Goal: Information Seeking & Learning: Stay updated

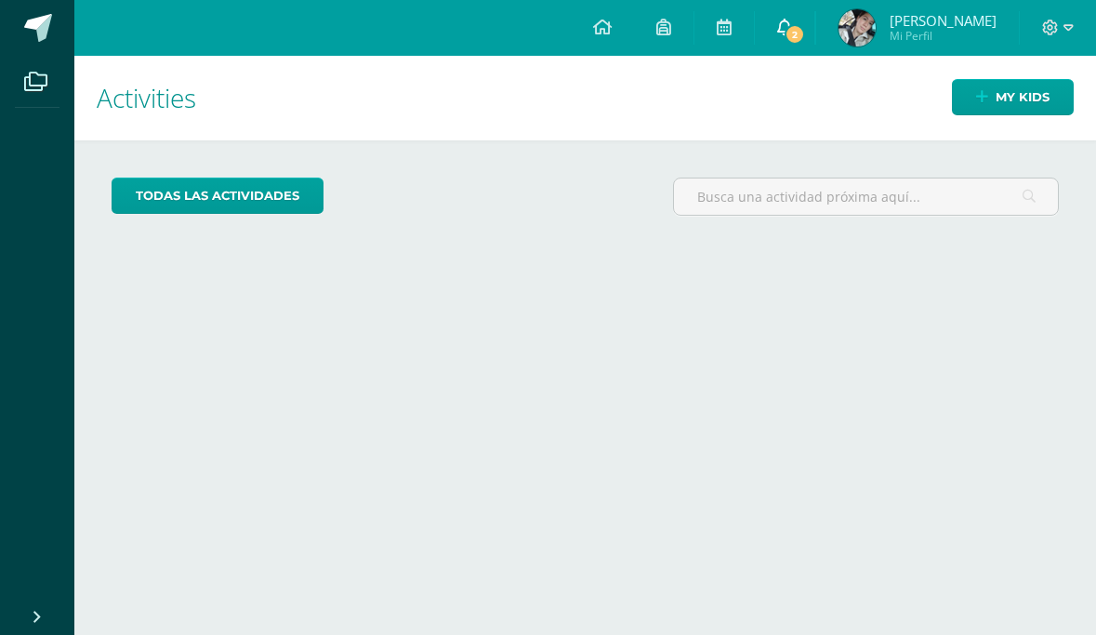
click at [805, 28] on span "2" at bounding box center [794, 34] width 20 height 20
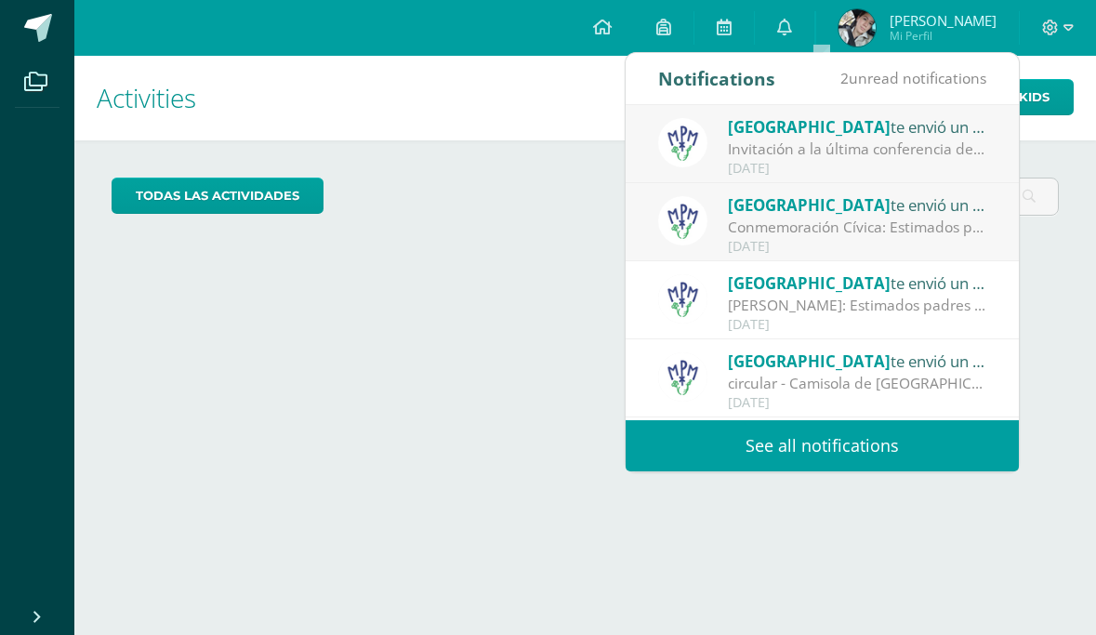
click at [884, 158] on div "Invitación a la última conferencia del año: Estimados padres de familia: Con mu…" at bounding box center [857, 148] width 258 height 21
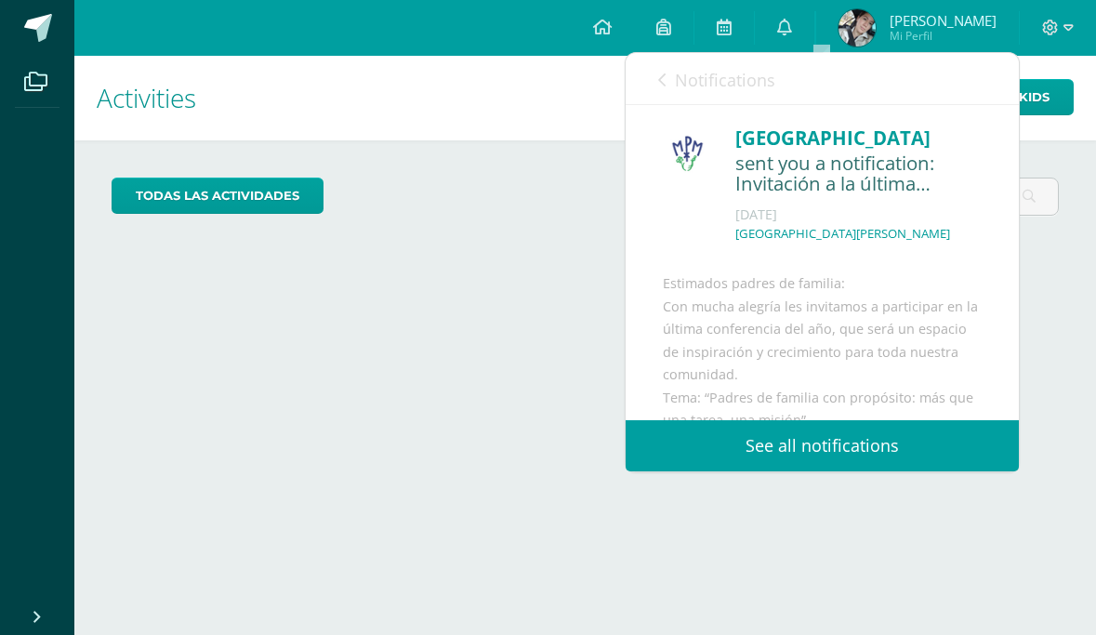
click at [768, 440] on link "See all notifications" at bounding box center [821, 445] width 393 height 51
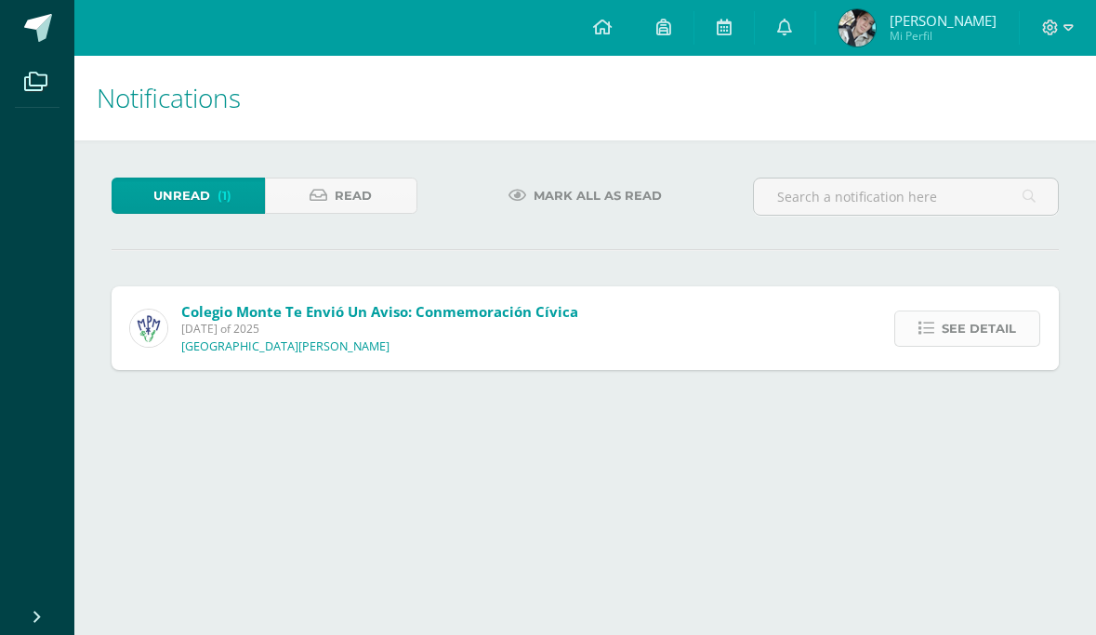
click at [962, 337] on span "See detail" at bounding box center [979, 328] width 74 height 34
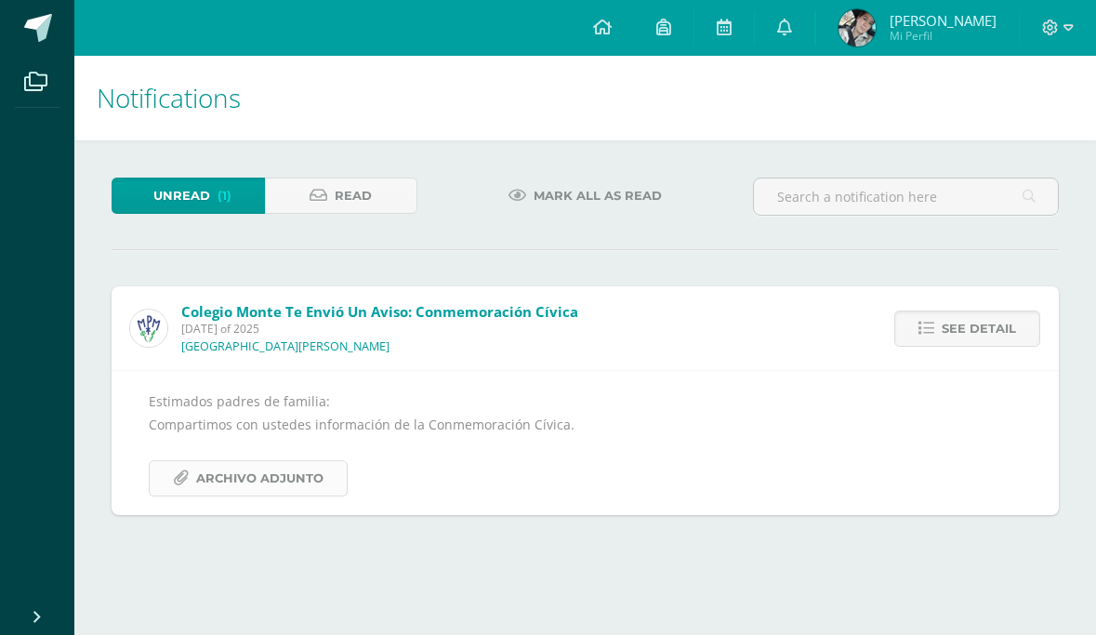
click at [222, 479] on span "Archivo Adjunto" at bounding box center [259, 478] width 127 height 34
click at [327, 204] on link "Read" at bounding box center [341, 196] width 153 height 36
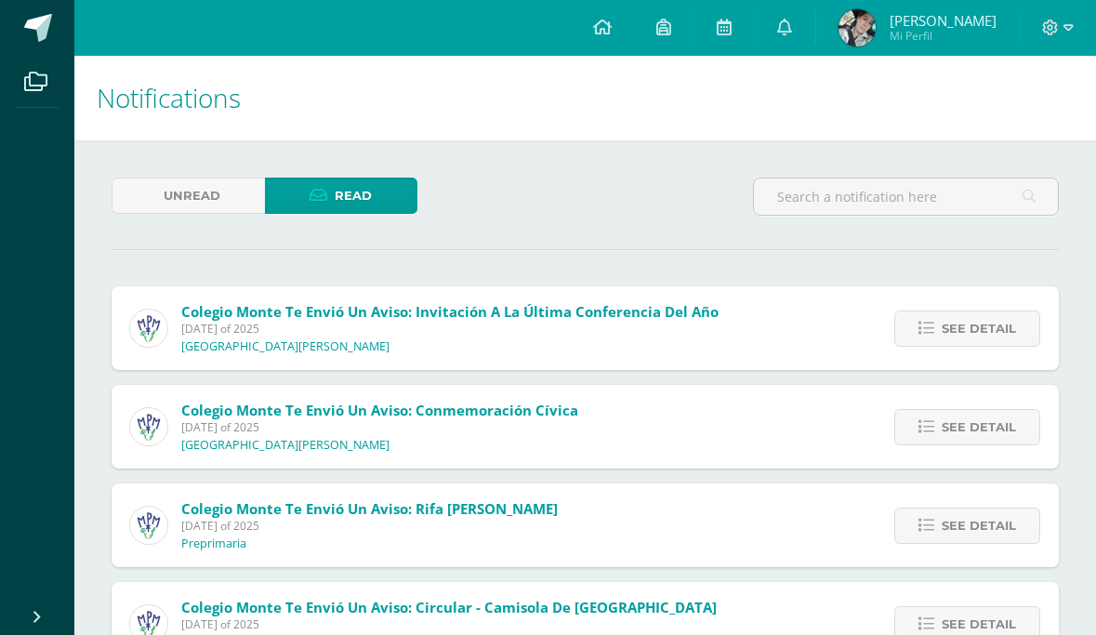
click at [591, 303] on span "Colegio Monte te envió un aviso: Invitación a la última conferencia del año" at bounding box center [449, 311] width 537 height 19
click at [962, 329] on span "See detail" at bounding box center [979, 328] width 74 height 34
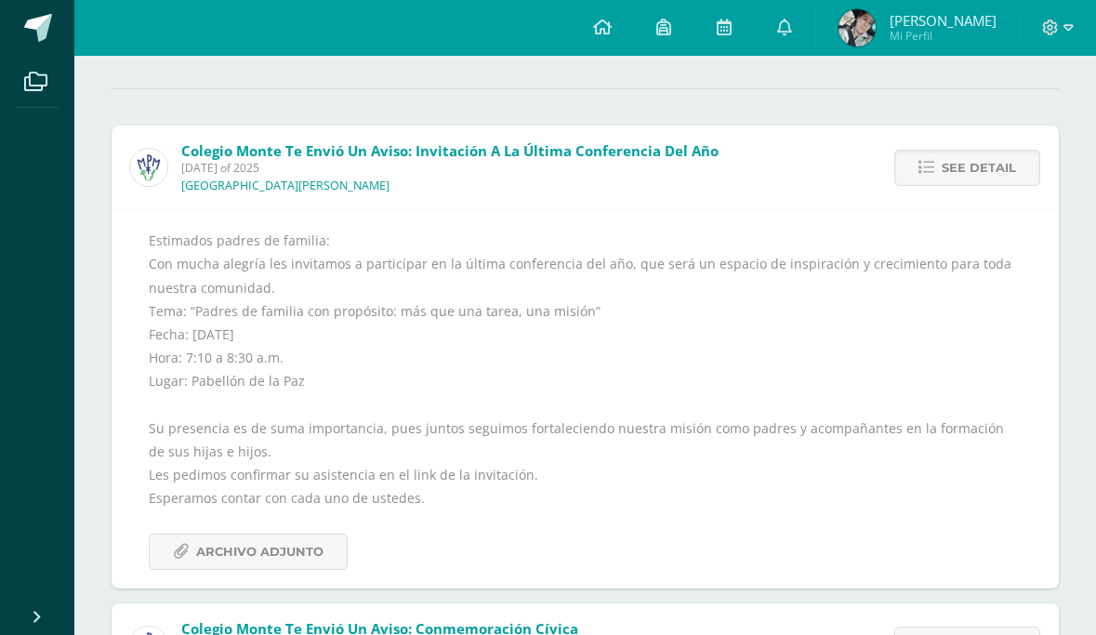
scroll to position [165, 0]
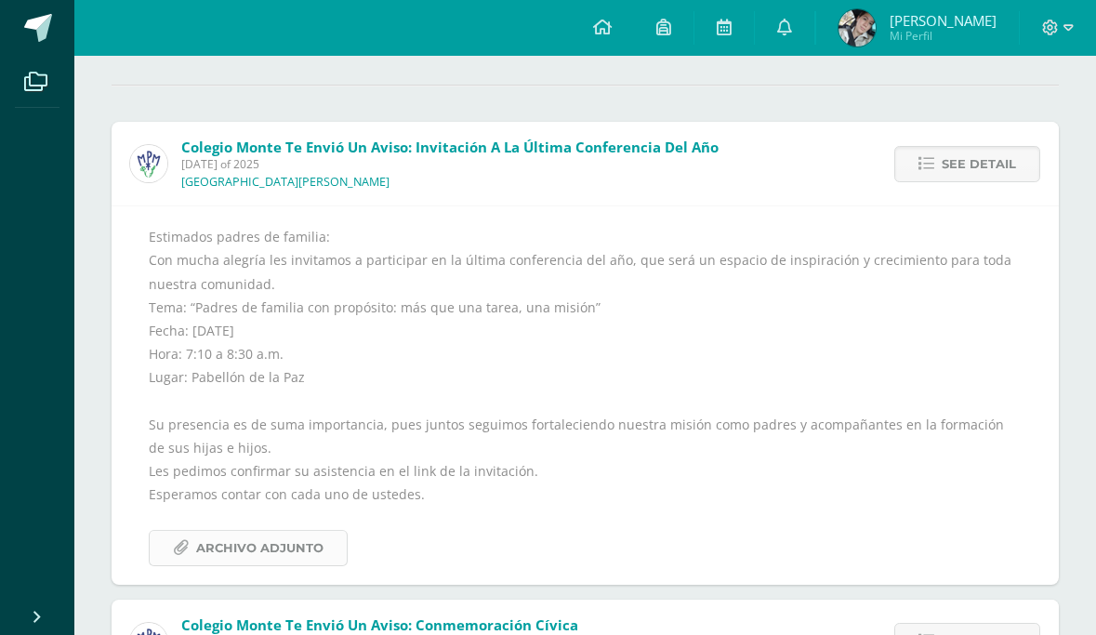
click at [258, 544] on span "Archivo Adjunto" at bounding box center [259, 548] width 127 height 34
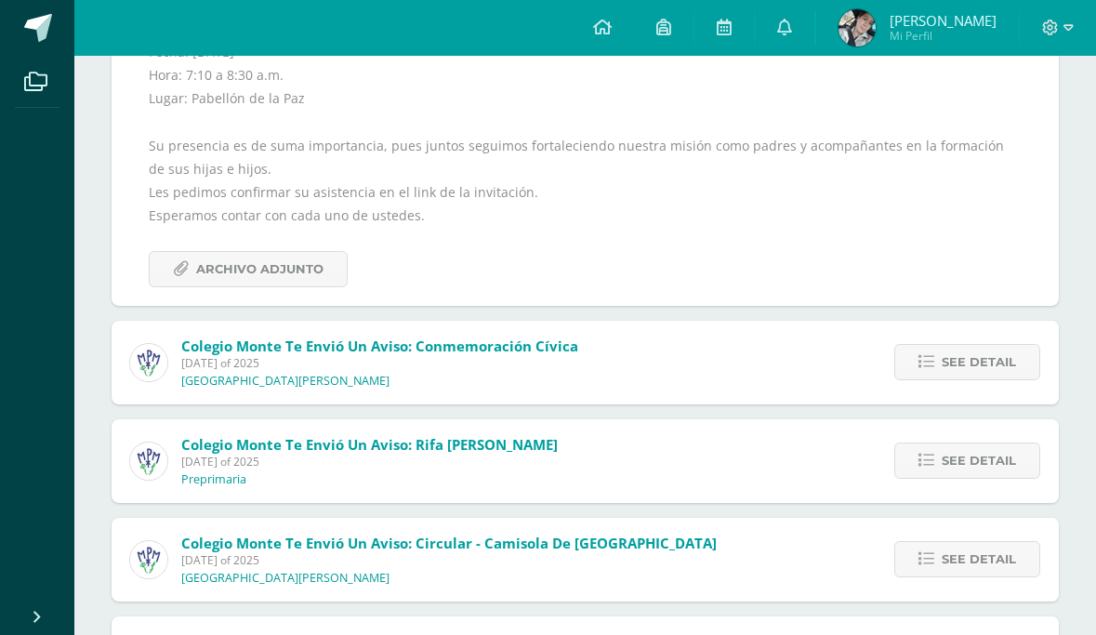
scroll to position [446, 0]
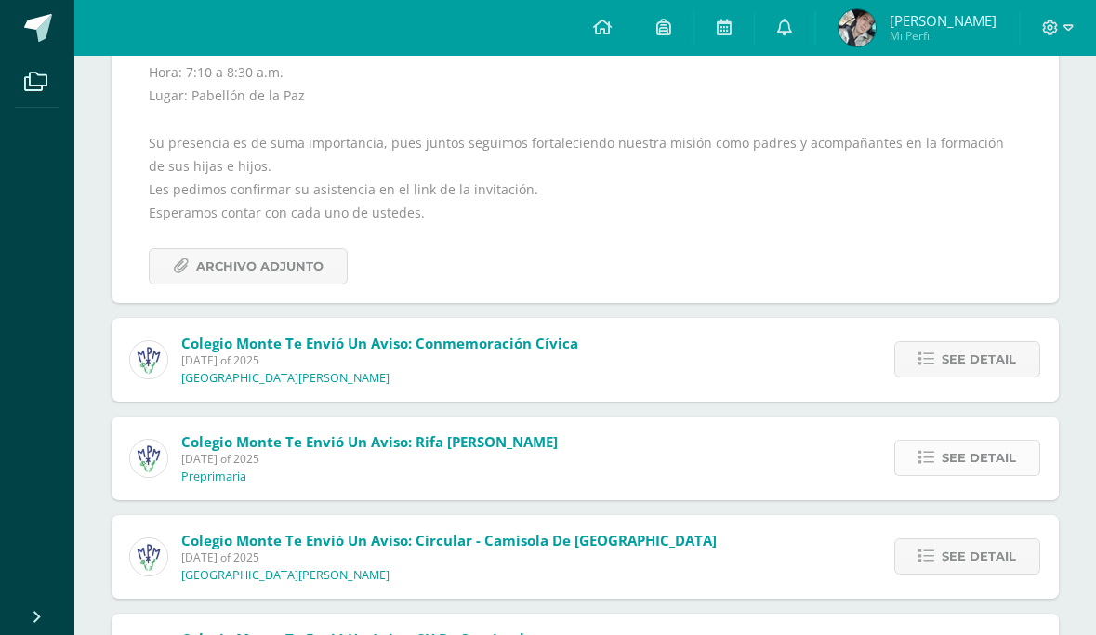
click at [956, 451] on span "See detail" at bounding box center [979, 458] width 74 height 34
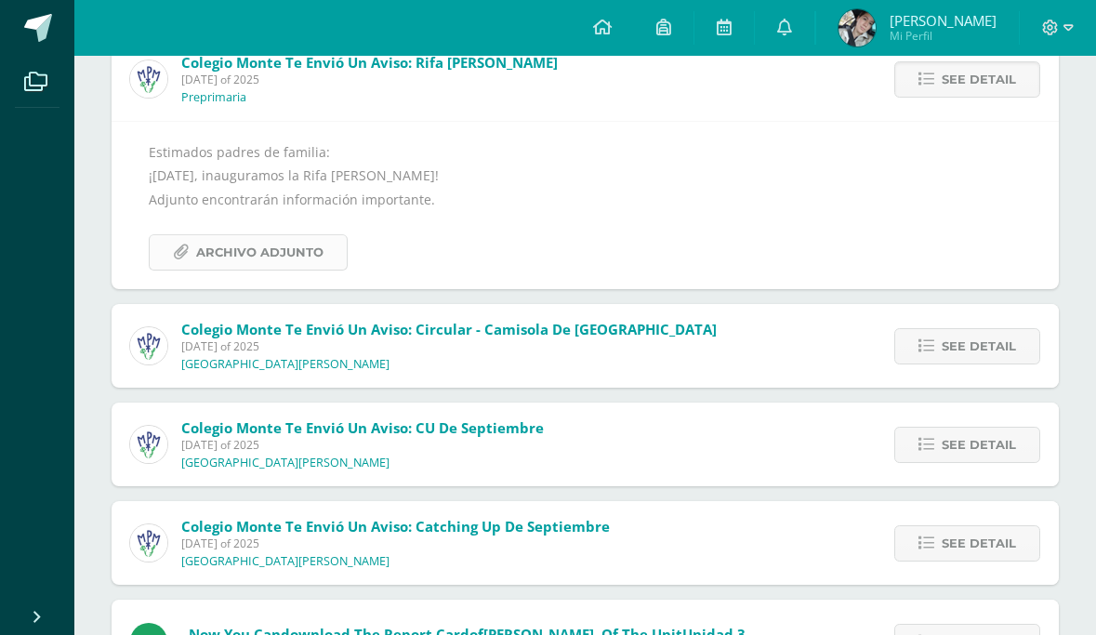
click at [296, 250] on span "Archivo Adjunto" at bounding box center [259, 252] width 127 height 34
